Goal: Navigation & Orientation: Go to known website

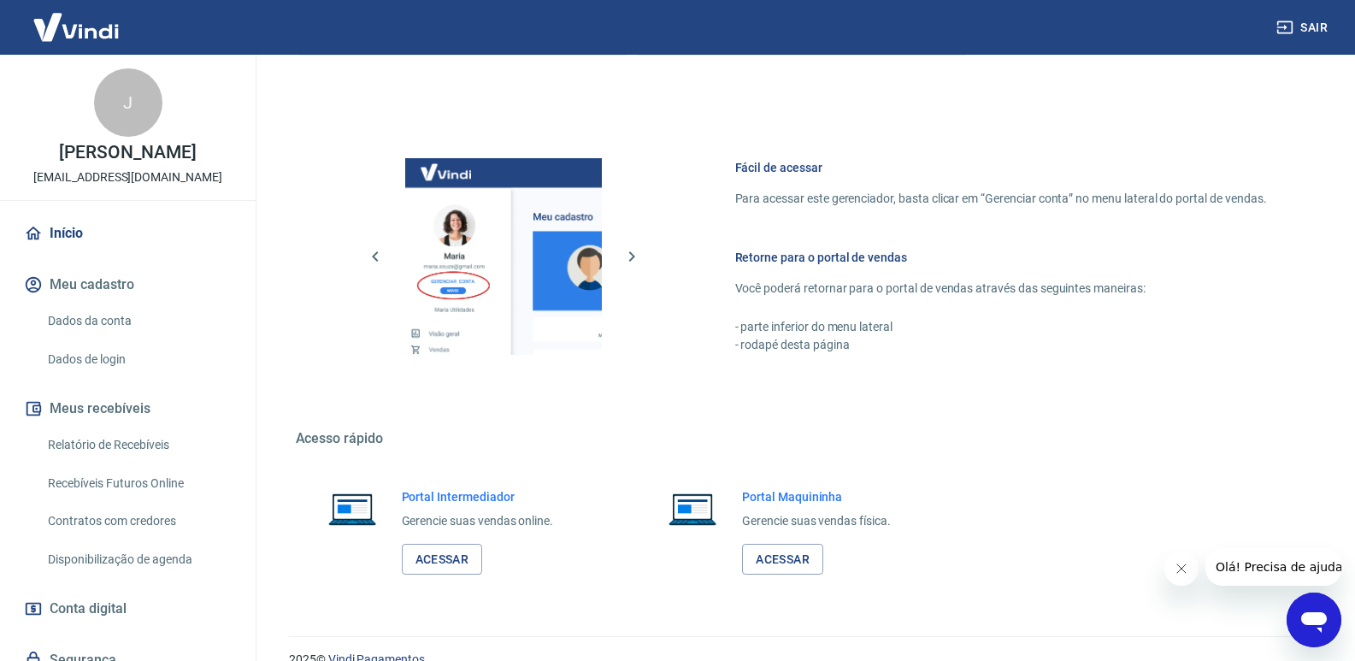
scroll to position [849, 0]
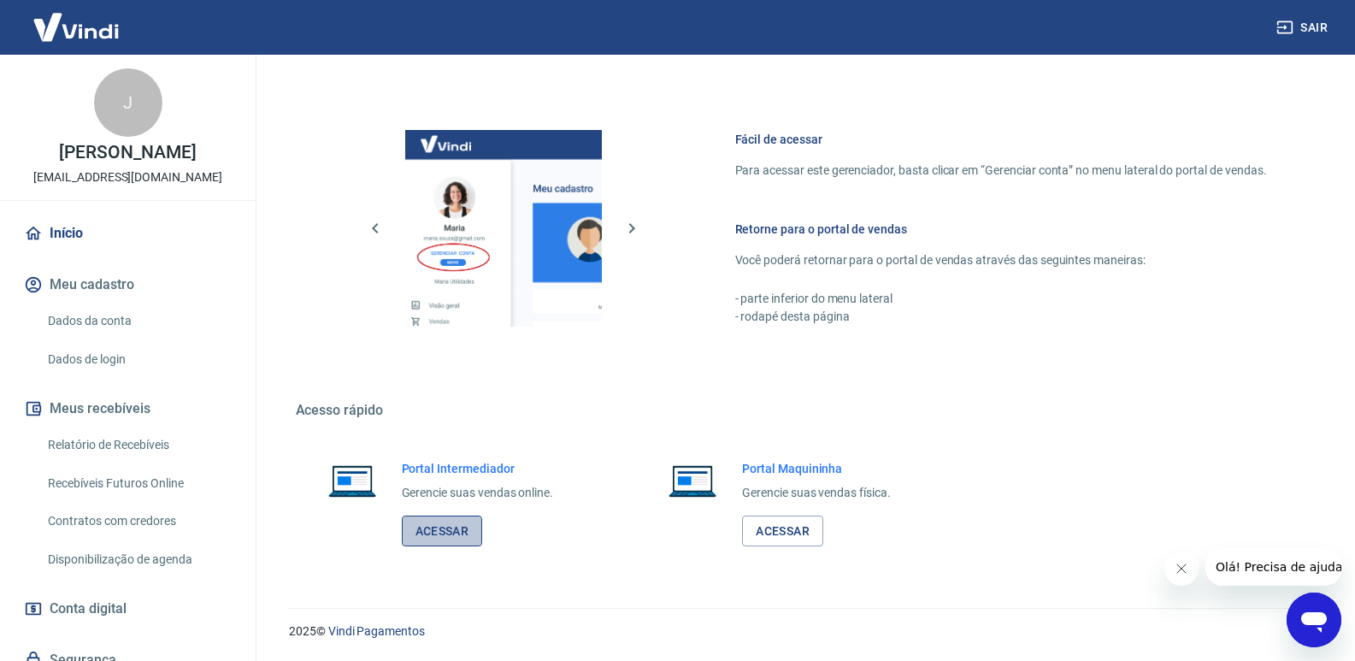
click at [457, 528] on link "Acessar" at bounding box center [442, 532] width 81 height 32
click at [467, 519] on link "Acessar" at bounding box center [442, 532] width 81 height 32
